Goal: Information Seeking & Learning: Find specific fact

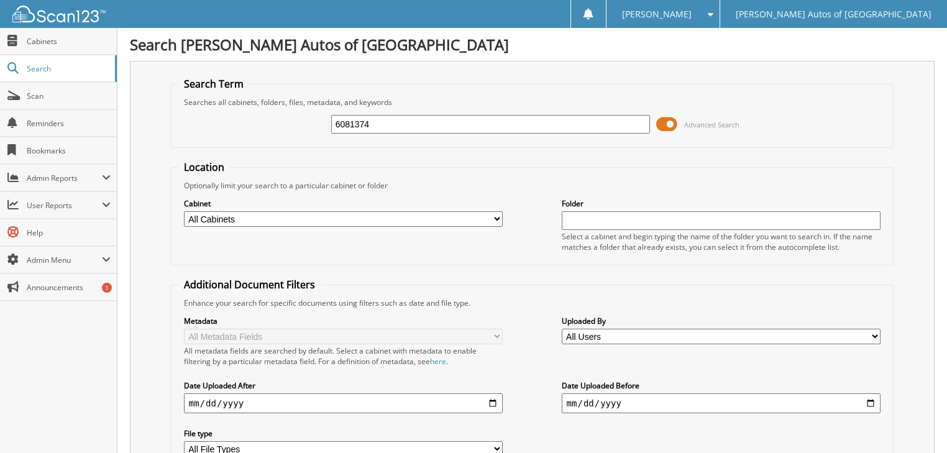
type input "6081374"
click at [47, 65] on span "Search" at bounding box center [68, 68] width 82 height 11
click at [29, 66] on span "Search" at bounding box center [68, 68] width 82 height 11
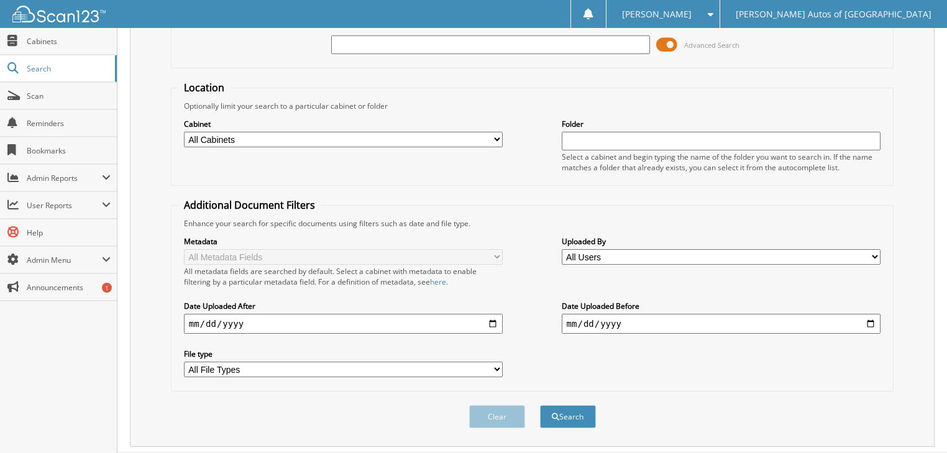
scroll to position [99, 0]
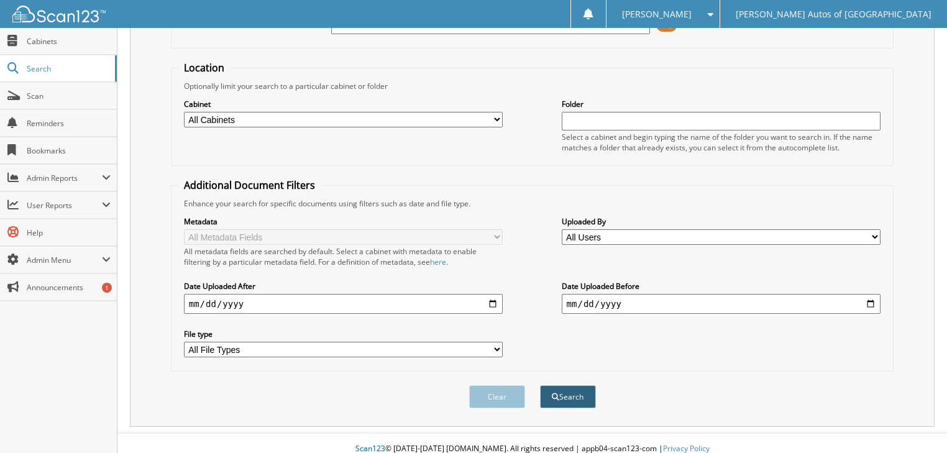
click at [574, 385] on button "Search" at bounding box center [568, 396] width 56 height 23
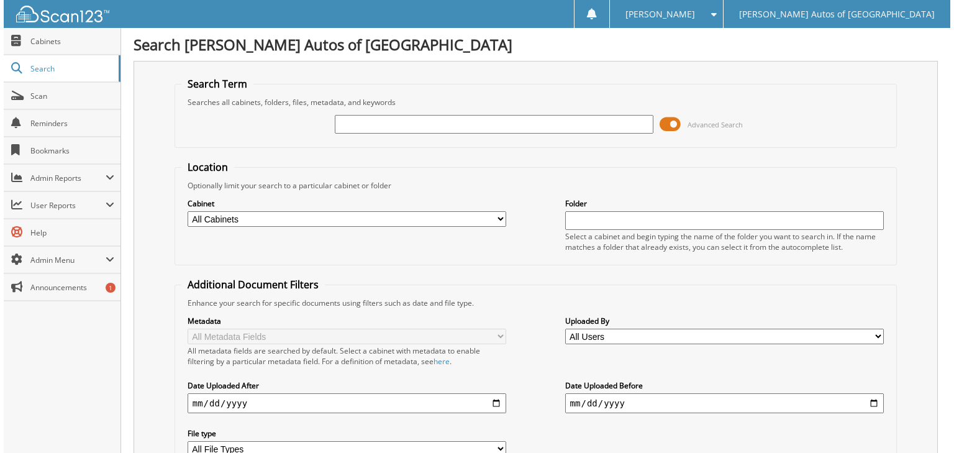
scroll to position [0, 0]
click at [670, 123] on span at bounding box center [666, 124] width 21 height 19
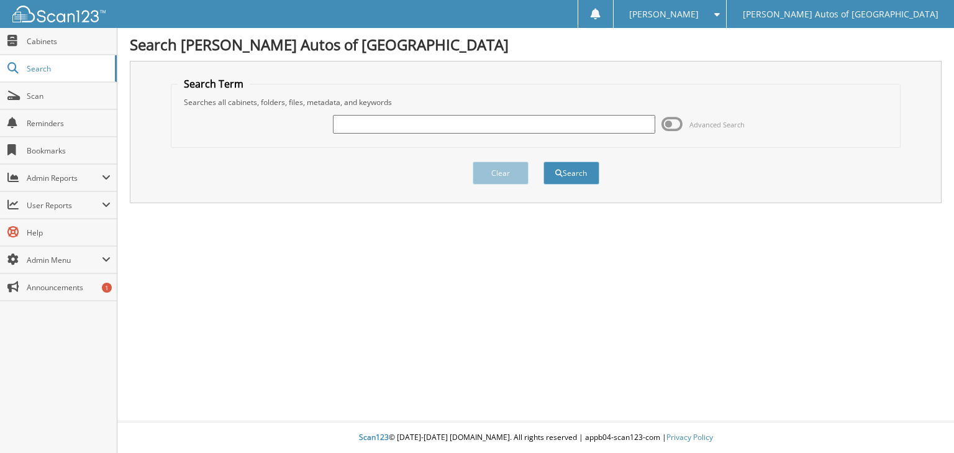
click at [416, 127] on input "text" at bounding box center [494, 124] width 322 height 19
type input "6081374"
click at [544, 162] on button "Search" at bounding box center [572, 173] width 56 height 23
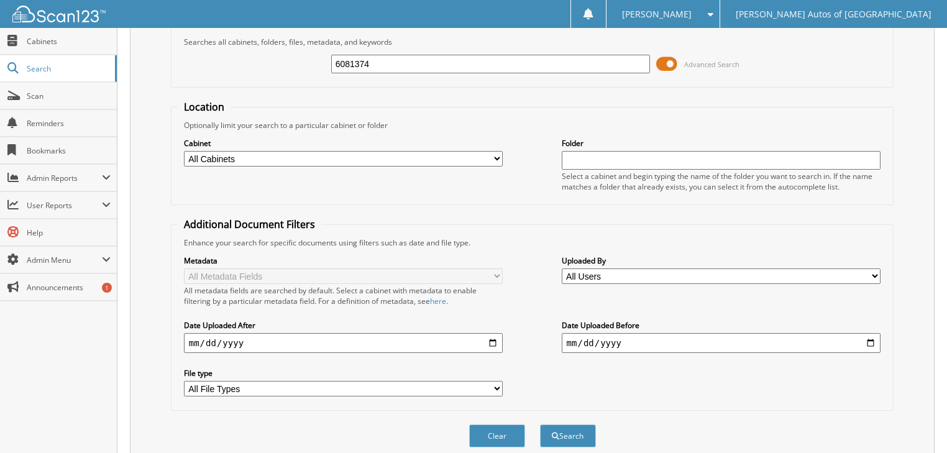
scroll to position [149, 0]
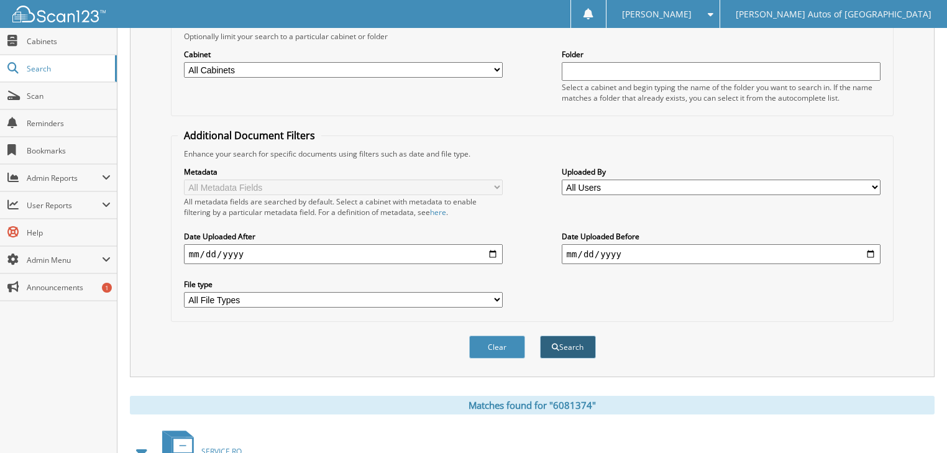
click at [569, 341] on button "Search" at bounding box center [568, 346] width 56 height 23
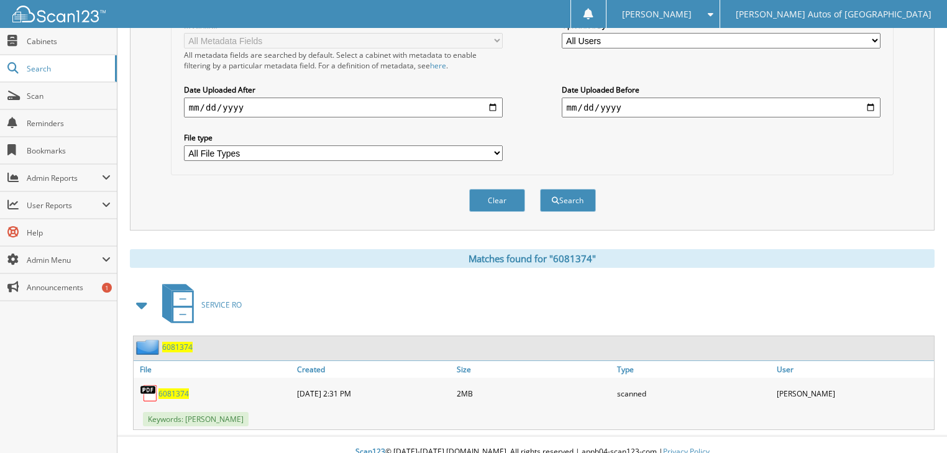
scroll to position [296, 0]
click at [179, 388] on span "6081374" at bounding box center [173, 393] width 30 height 11
